Goal: Task Accomplishment & Management: Use online tool/utility

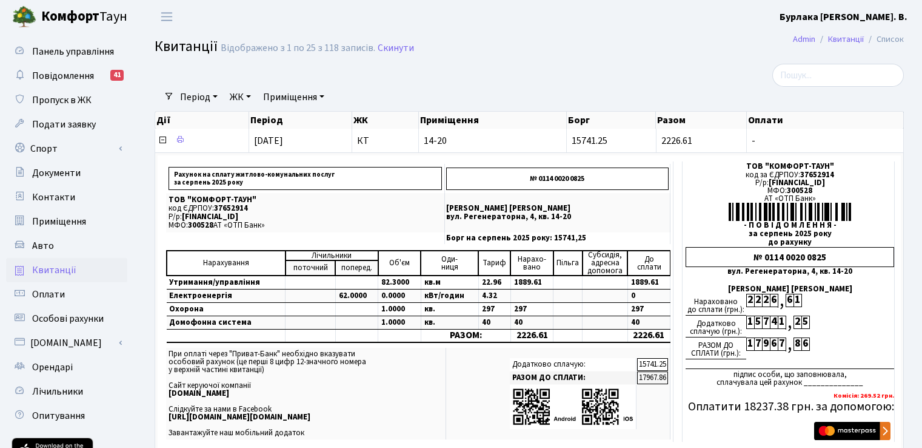
select select "25"
click at [50, 52] on span "Панель управління" at bounding box center [73, 51] width 82 height 13
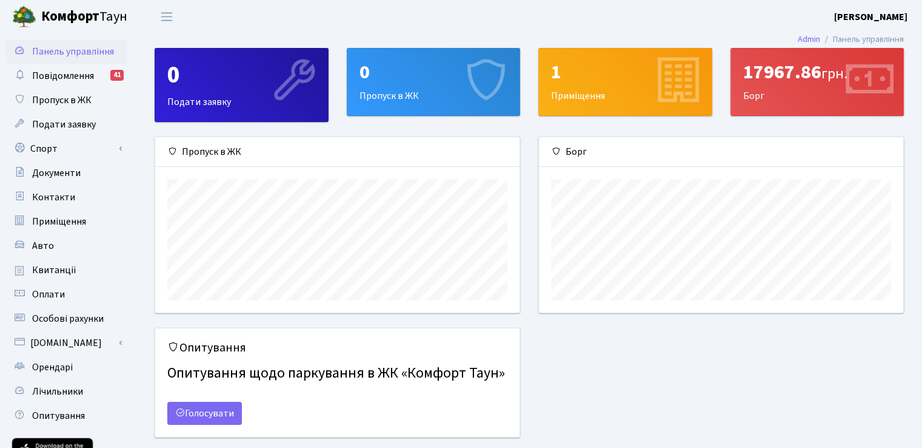
scroll to position [175, 364]
click at [80, 76] on span "Повідомлення" at bounding box center [63, 75] width 62 height 13
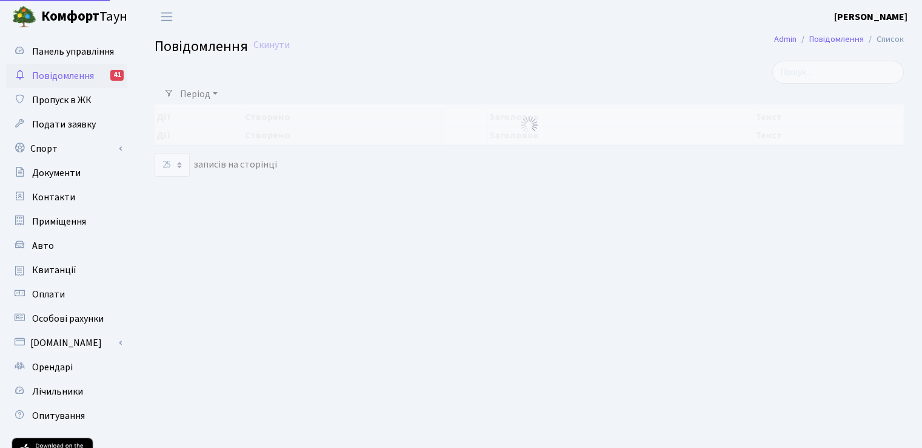
select select "25"
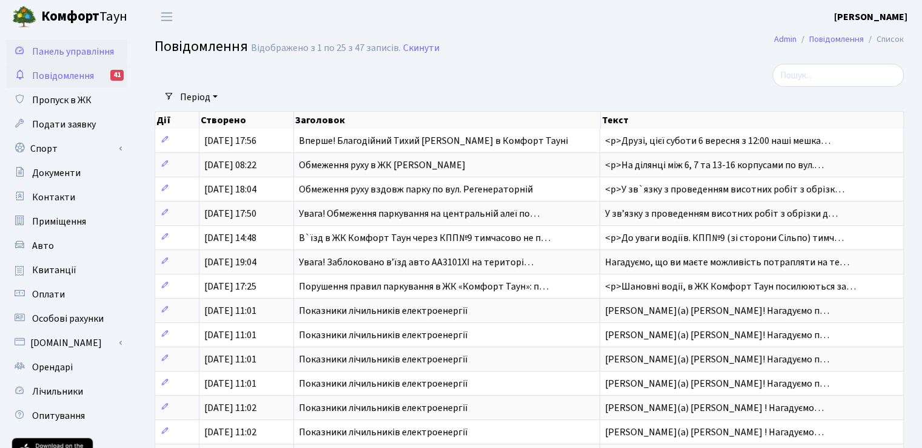
click at [65, 54] on span "Панель управління" at bounding box center [73, 51] width 82 height 13
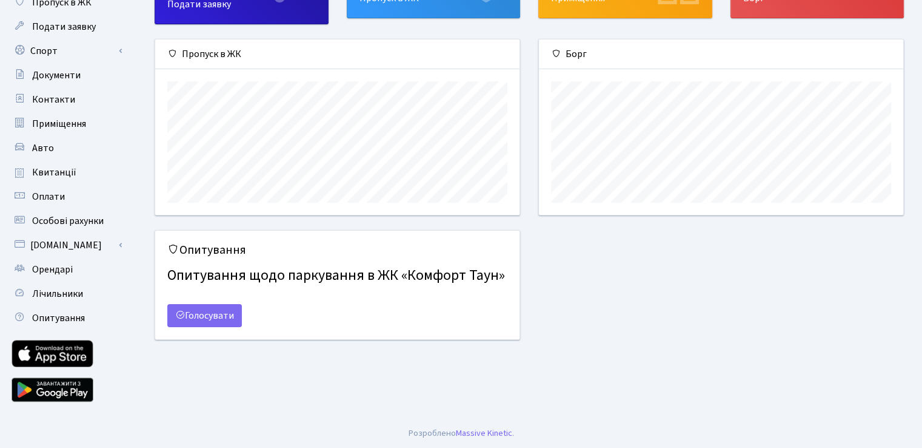
scroll to position [99, 0]
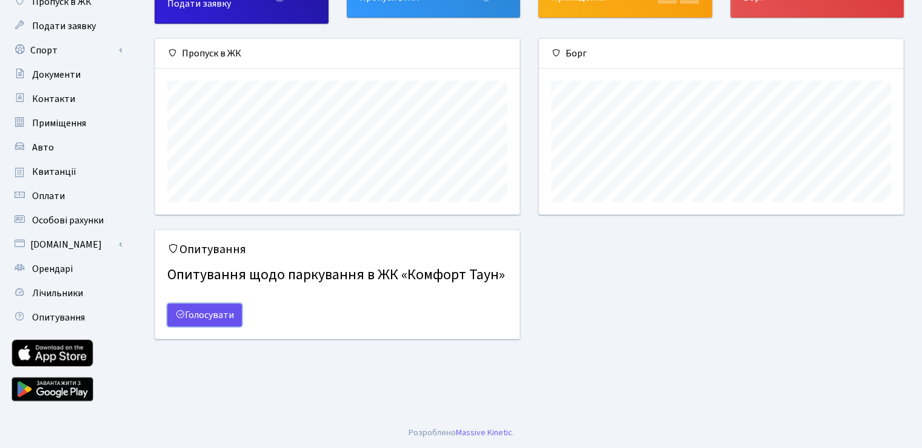
click at [214, 314] on link "Голосувати" at bounding box center [204, 314] width 75 height 23
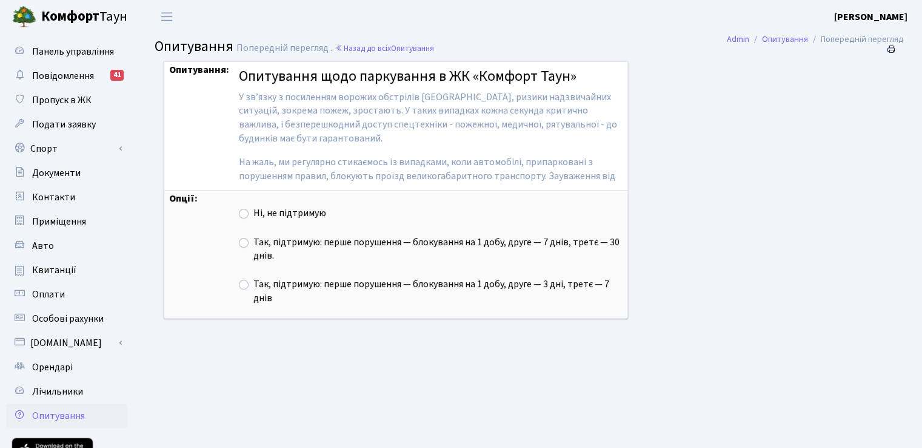
scroll to position [144, 0]
